Goal: Information Seeking & Learning: Learn about a topic

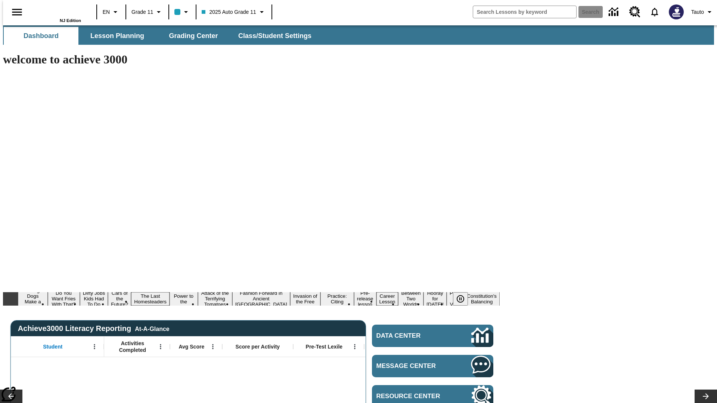
type input "-1"
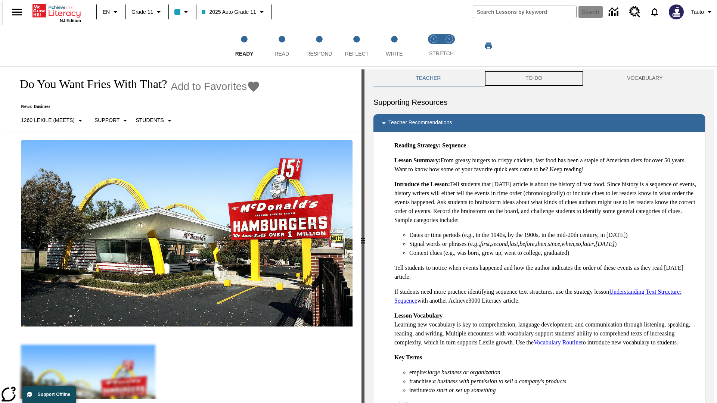
click at [534, 78] on button "TO-DO" at bounding box center [534, 78] width 102 height 18
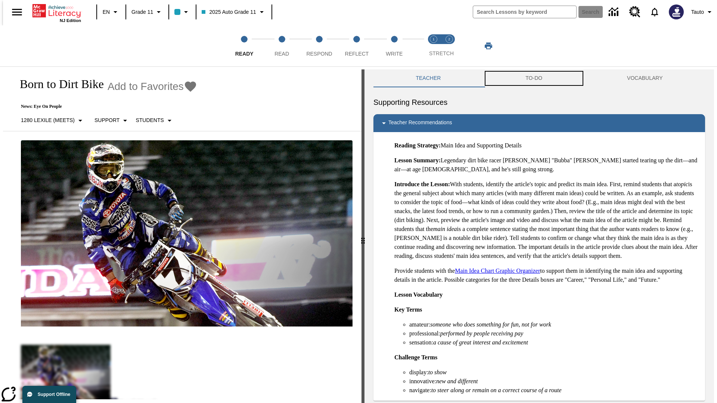
click at [534, 78] on button "TO-DO" at bounding box center [534, 78] width 102 height 18
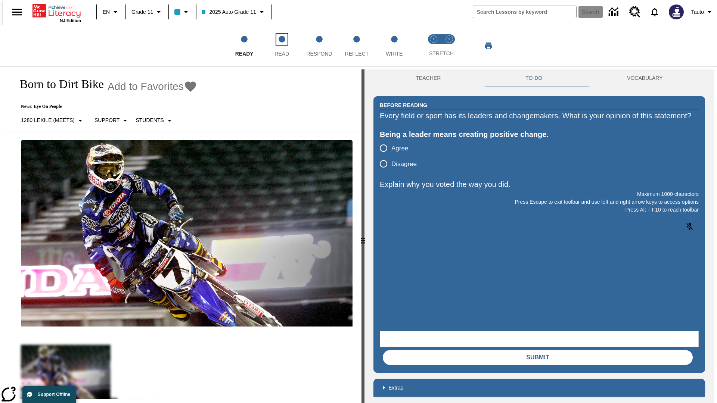
click at [282, 46] on span "Read" at bounding box center [282, 50] width 15 height 13
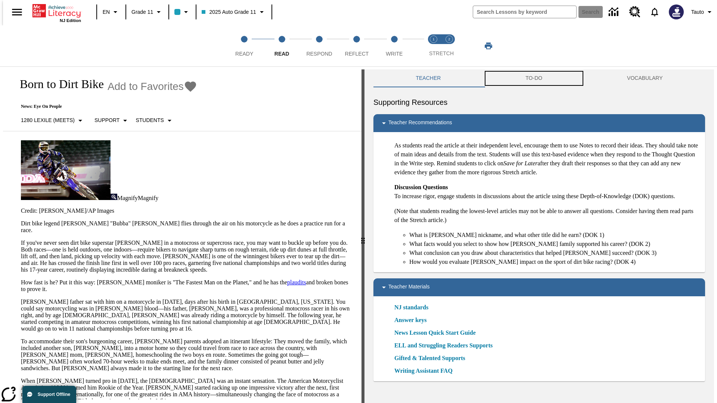
scroll to position [0, 0]
click at [534, 78] on button "TO-DO" at bounding box center [534, 78] width 102 height 18
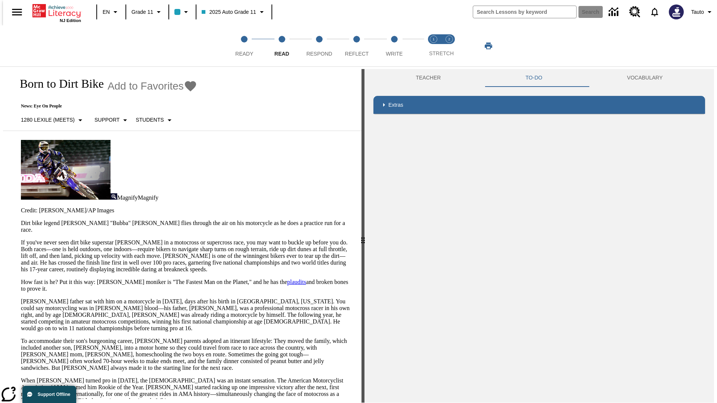
click at [21, 239] on p "If you've never seen dirt bike superstar [PERSON_NAME] in a motocross or superc…" at bounding box center [187, 256] width 332 height 34
